Goal: Task Accomplishment & Management: Manage account settings

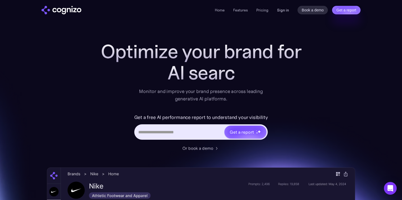
click at [286, 10] on link "Sign in" at bounding box center [283, 10] width 12 height 6
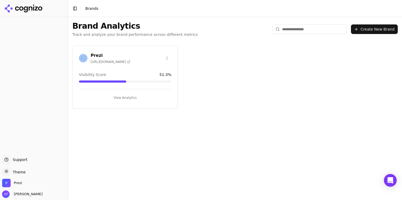
click at [126, 97] on button "View Analytics" at bounding box center [125, 98] width 92 height 9
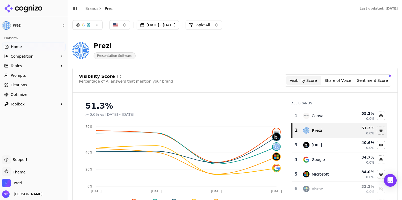
click at [38, 75] on link "Prompts" at bounding box center [34, 75] width 64 height 9
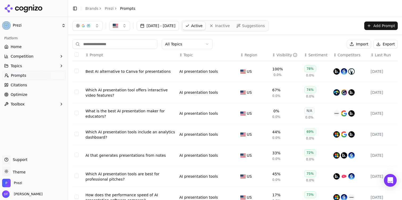
click at [40, 65] on button "Topics" at bounding box center [34, 66] width 64 height 9
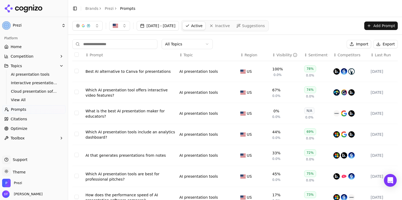
click at [38, 109] on link "Prompts" at bounding box center [34, 109] width 64 height 9
click at [36, 99] on span "View All" at bounding box center [34, 99] width 46 height 5
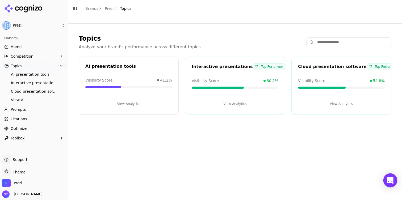
click at [390, 180] on icon "Open Intercom Messenger" at bounding box center [390, 180] width 6 height 7
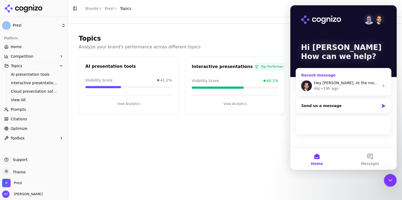
click at [354, 87] on div "Alp • 19h ago" at bounding box center [346, 89] width 65 height 6
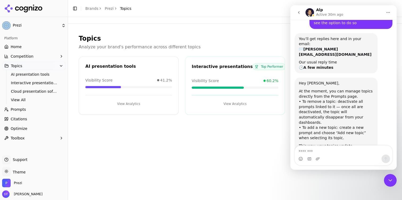
scroll to position [36, 0]
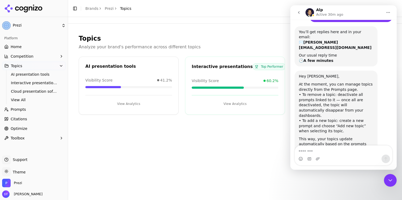
click at [239, 137] on div "Topics Analyze your brand's performance across different topics AI presentation…" at bounding box center [235, 108] width 334 height 183
click at [391, 181] on icon "Close Intercom Messenger" at bounding box center [391, 181] width 4 height 2
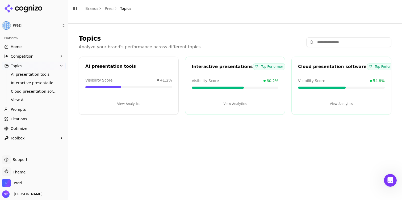
click at [29, 106] on link "Prompts" at bounding box center [34, 109] width 64 height 9
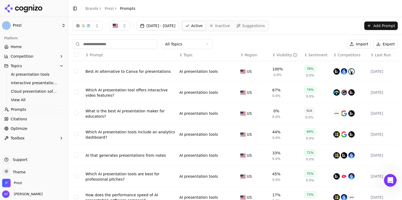
click at [201, 42] on html "Prezi Platform Home Competition Topics AI presentation tools Interactive presen…" at bounding box center [201, 100] width 402 height 200
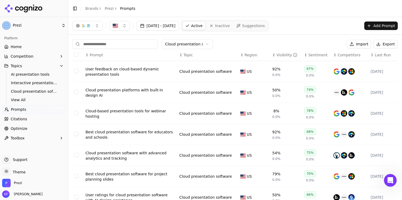
click at [77, 55] on button "Select all rows" at bounding box center [76, 54] width 4 height 4
click at [320, 44] on button "Deactivate ( 10 )" at bounding box center [323, 44] width 41 height 9
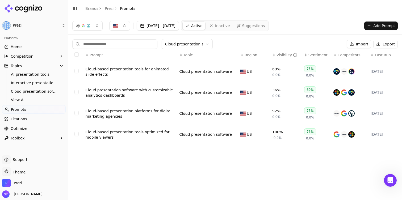
click at [75, 53] on button "Select all rows" at bounding box center [76, 54] width 4 height 4
click at [325, 44] on button "Deactivate ( 4 )" at bounding box center [325, 44] width 39 height 9
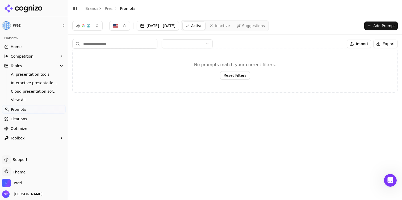
click at [175, 46] on html "Prezi Platform Home Competition Topics AI presentation tools Interactive presen…" at bounding box center [201, 100] width 402 height 200
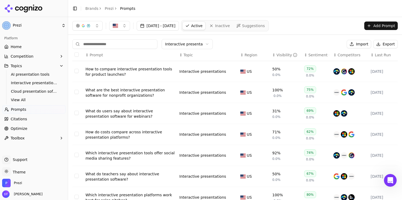
click at [76, 55] on button "Select all rows" at bounding box center [76, 54] width 4 height 4
click at [315, 47] on button "Deactivate ( 10 )" at bounding box center [323, 44] width 41 height 9
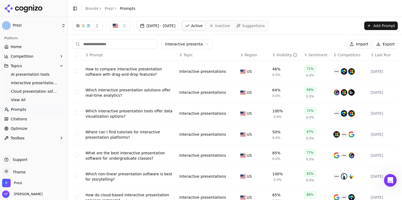
click at [76, 53] on button "Select all rows" at bounding box center [76, 54] width 4 height 4
click at [314, 46] on button "Deactivate ( 9 )" at bounding box center [325, 44] width 39 height 9
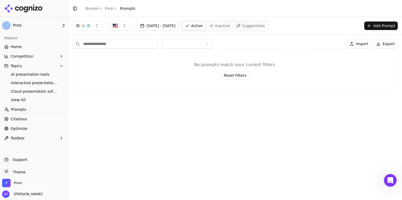
click at [313, 115] on div "[DATE] - [DATE] Active Inactive Suggestions Add Prompt Import Export No prompts…" at bounding box center [235, 108] width 334 height 183
click at [134, 48] on input at bounding box center [114, 44] width 85 height 10
type input "**********"
click at [171, 98] on div "[DATE] - [DATE] Active Inactive Suggestions Add Prompt Import Export No prompts…" at bounding box center [235, 108] width 334 height 183
click at [382, 27] on button "Add Prompt" at bounding box center [382, 26] width 34 height 9
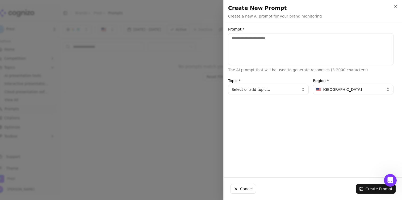
click at [358, 51] on textarea "Prompt *" at bounding box center [310, 49] width 165 height 32
click at [181, 101] on div at bounding box center [201, 100] width 402 height 200
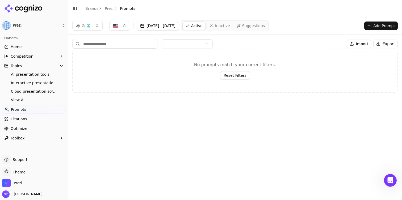
click at [260, 25] on span "Suggestions" at bounding box center [253, 25] width 23 height 5
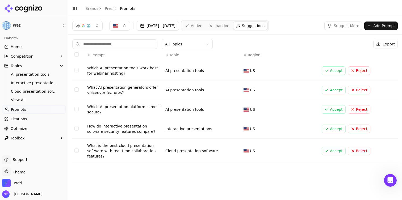
click at [230, 26] on span "Inactive" at bounding box center [222, 25] width 15 height 5
